Goal: Information Seeking & Learning: Get advice/opinions

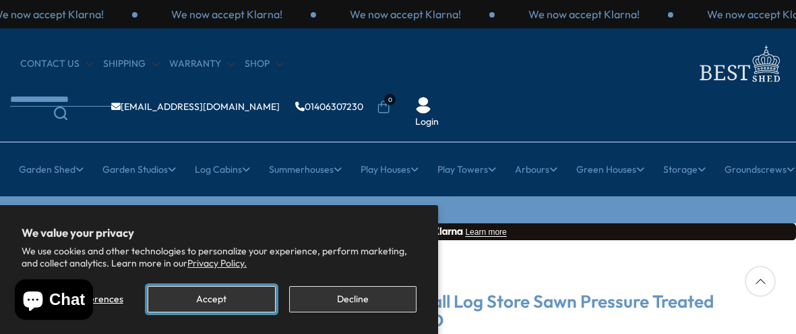
click at [223, 299] on button "Accept" at bounding box center [211, 299] width 127 height 26
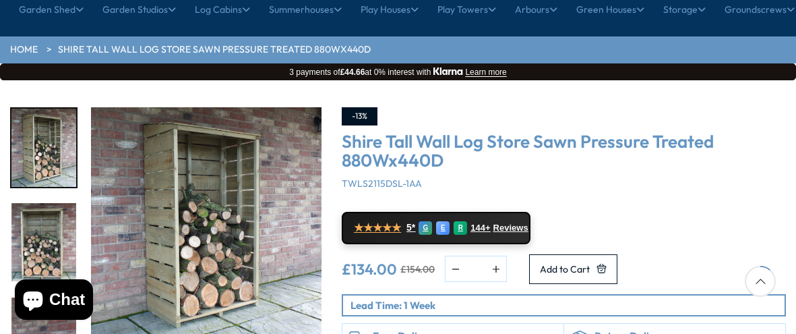
scroll to position [161, 0]
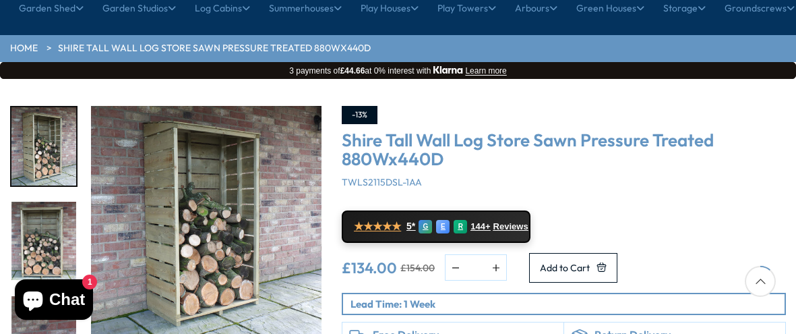
click at [51, 202] on img "2 / 9" at bounding box center [43, 241] width 65 height 78
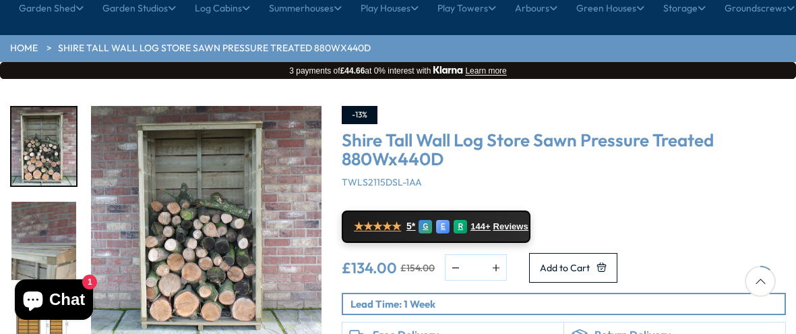
click at [648, 161] on div "-13% Shire Tall Wall Log Store Sawn Pressure Treated 880Wx440D TWLS2115DSL-1AA …" at bounding box center [564, 242] width 444 height 273
click at [45, 202] on img "3 / 9" at bounding box center [43, 241] width 65 height 78
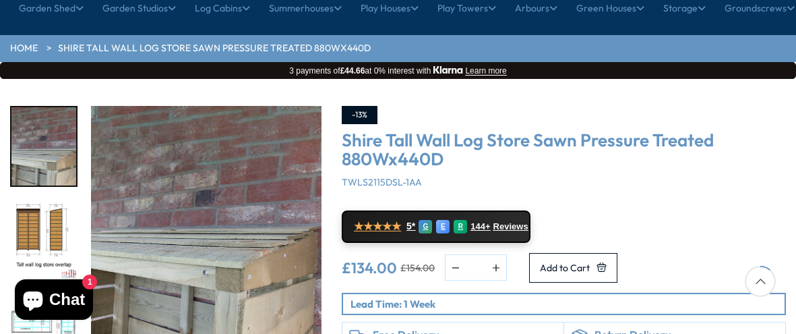
click at [44, 202] on img "4 / 9" at bounding box center [43, 241] width 65 height 78
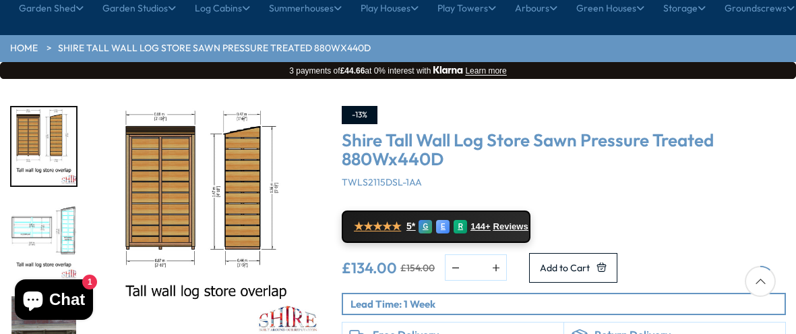
click at [231, 106] on img "4 / 9" at bounding box center [206, 221] width 230 height 230
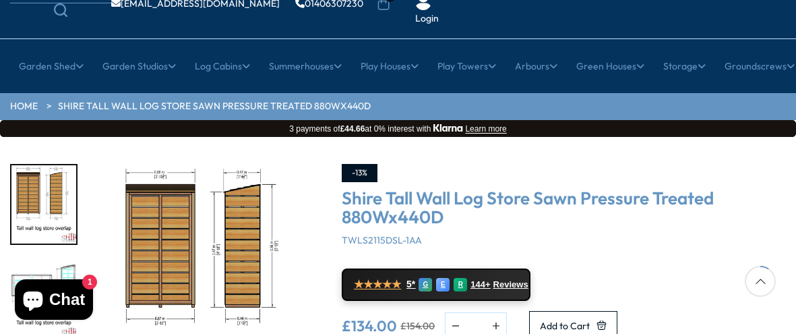
scroll to position [80, 0]
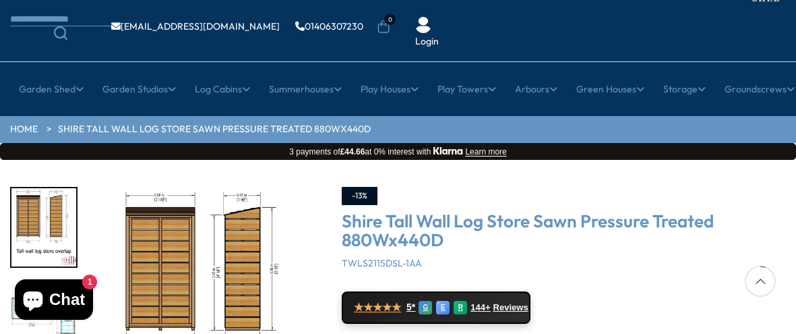
click at [51, 282] on img "5 / 9" at bounding box center [43, 321] width 65 height 78
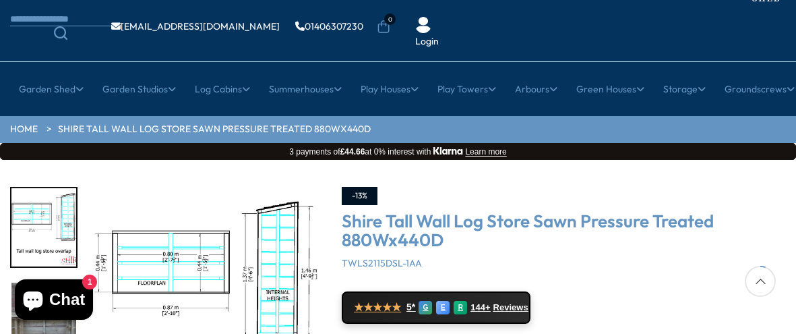
click at [51, 282] on img "6 / 9" at bounding box center [43, 321] width 65 height 78
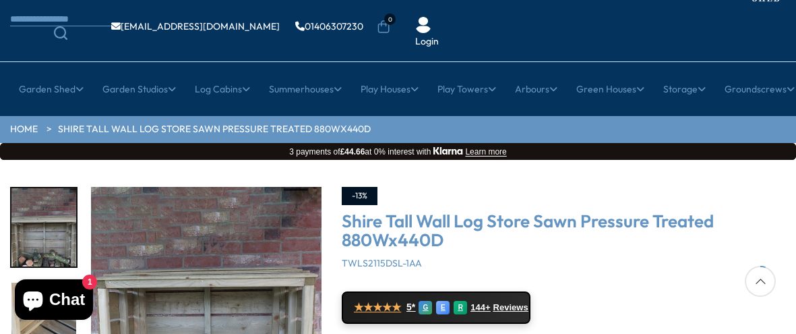
click at [51, 282] on img "7 / 9" at bounding box center [43, 321] width 65 height 78
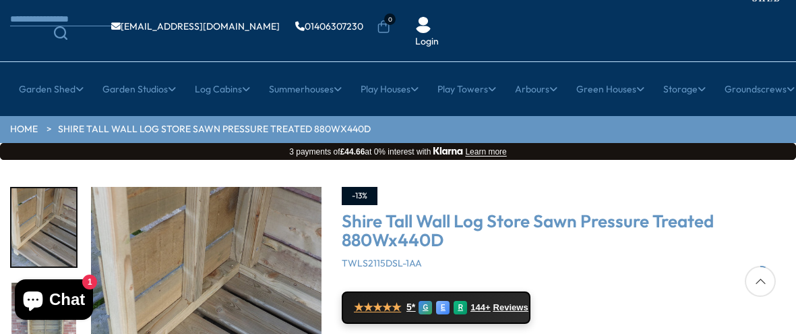
click at [51, 282] on img "8 / 9" at bounding box center [43, 321] width 65 height 78
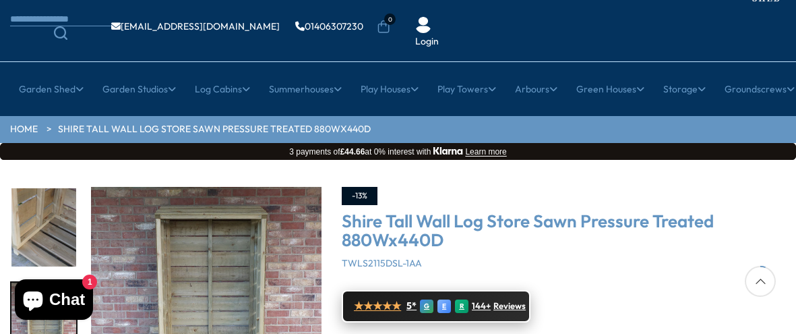
click at [385, 299] on span "★★★★★" at bounding box center [377, 305] width 47 height 13
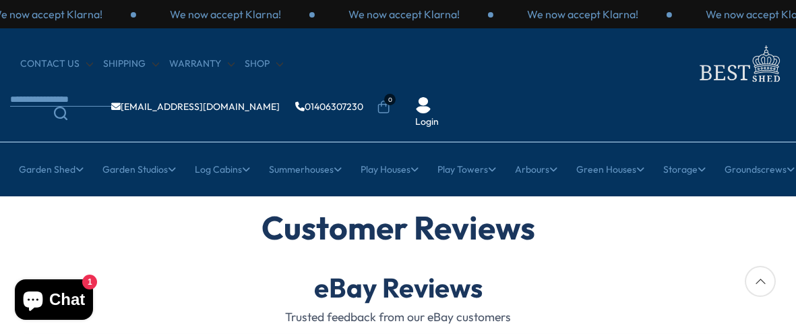
click at [320, 210] on h1 "Customer Reviews" at bounding box center [397, 228] width 769 height 36
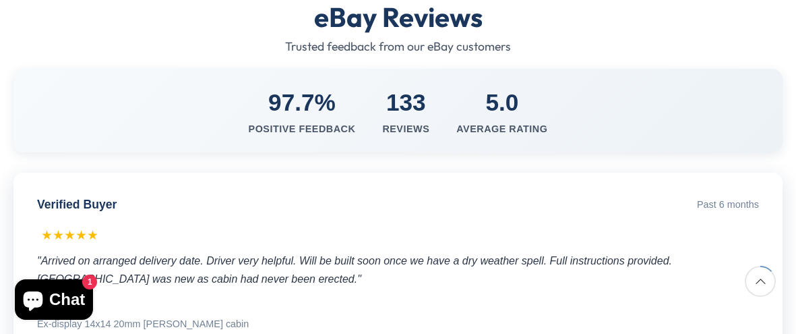
scroll to position [269, 0]
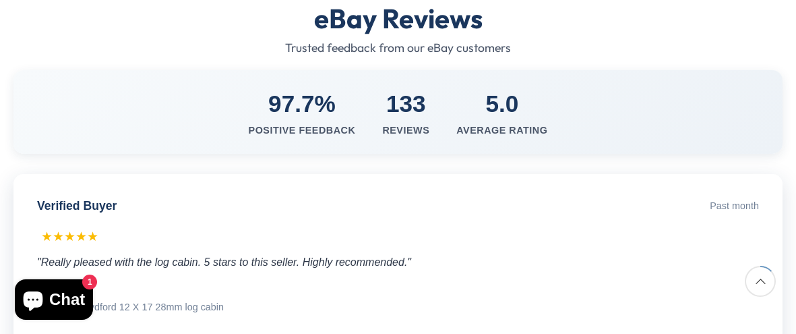
click at [334, 253] on div ""Really pleased with the log cabin. 5 stars to this seller. Highly recommended."" at bounding box center [398, 262] width 722 height 18
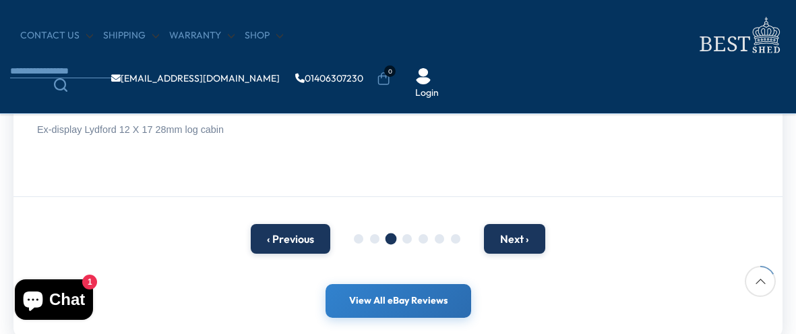
scroll to position [350, 0]
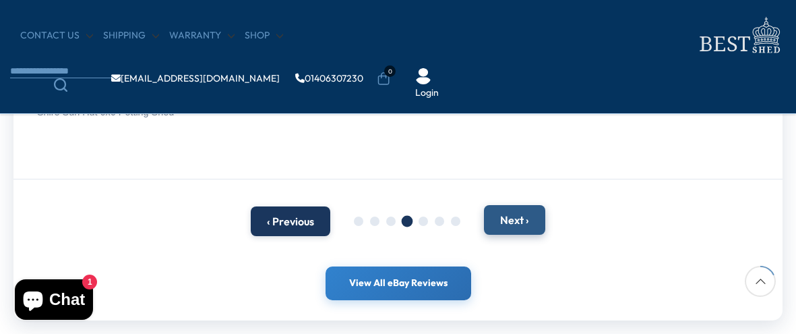
click at [522, 221] on button "Next ›" at bounding box center [514, 220] width 61 height 30
